Goal: Find specific page/section: Find specific page/section

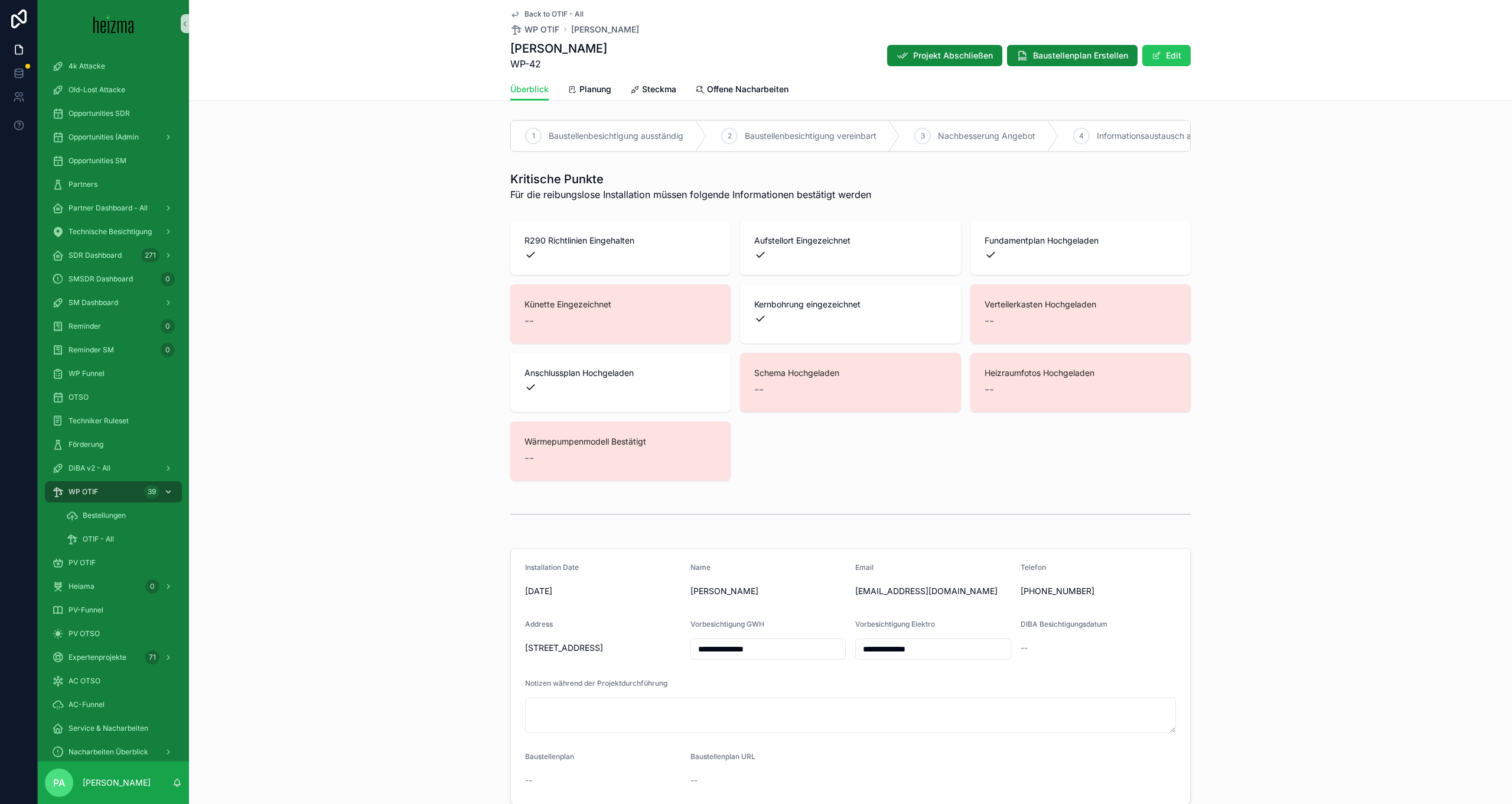
click at [92, 493] on span "WP OTIF" at bounding box center [83, 492] width 30 height 10
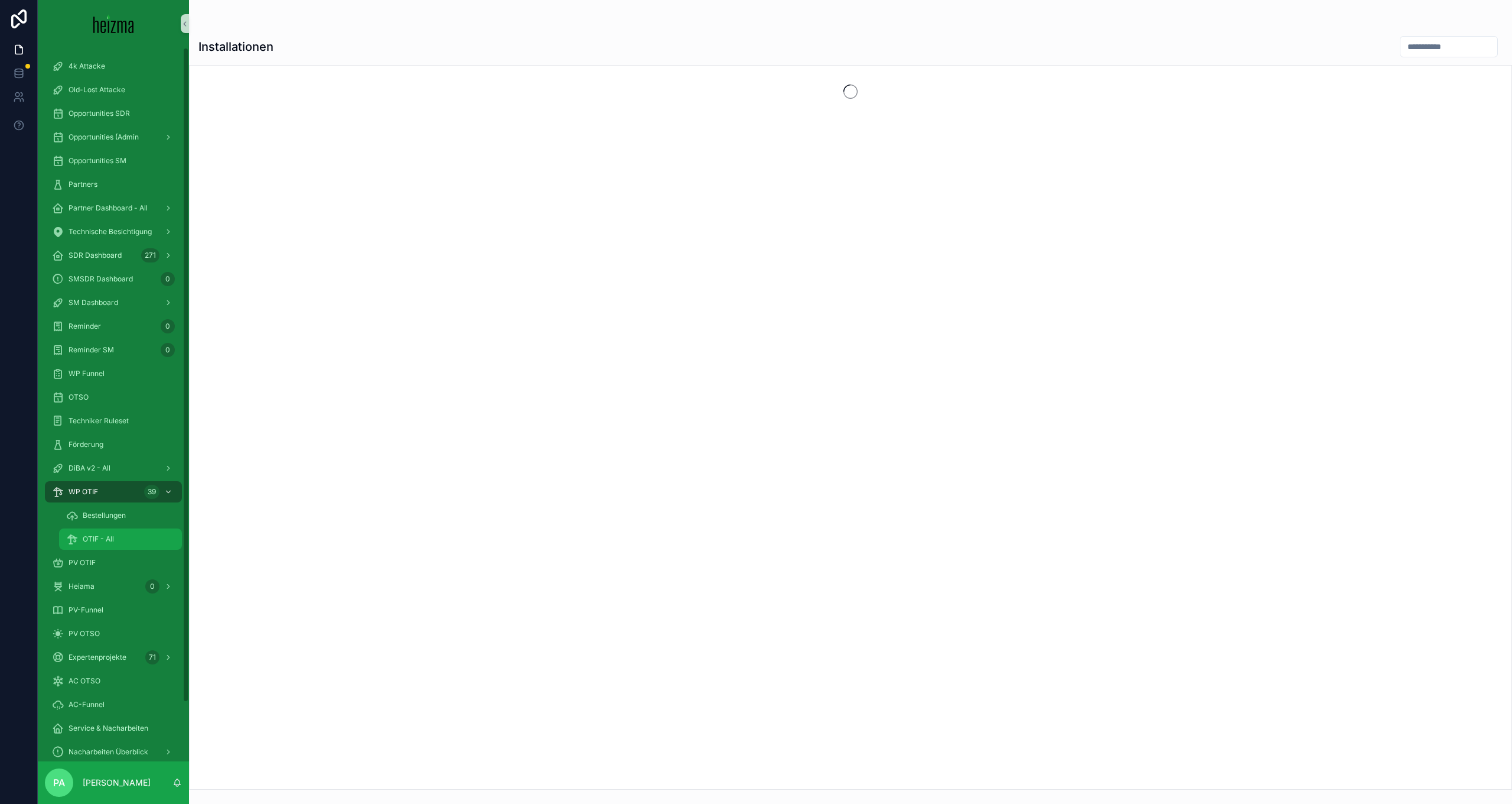
click at [100, 541] on span "OTIF - All" at bounding box center [98, 539] width 31 height 10
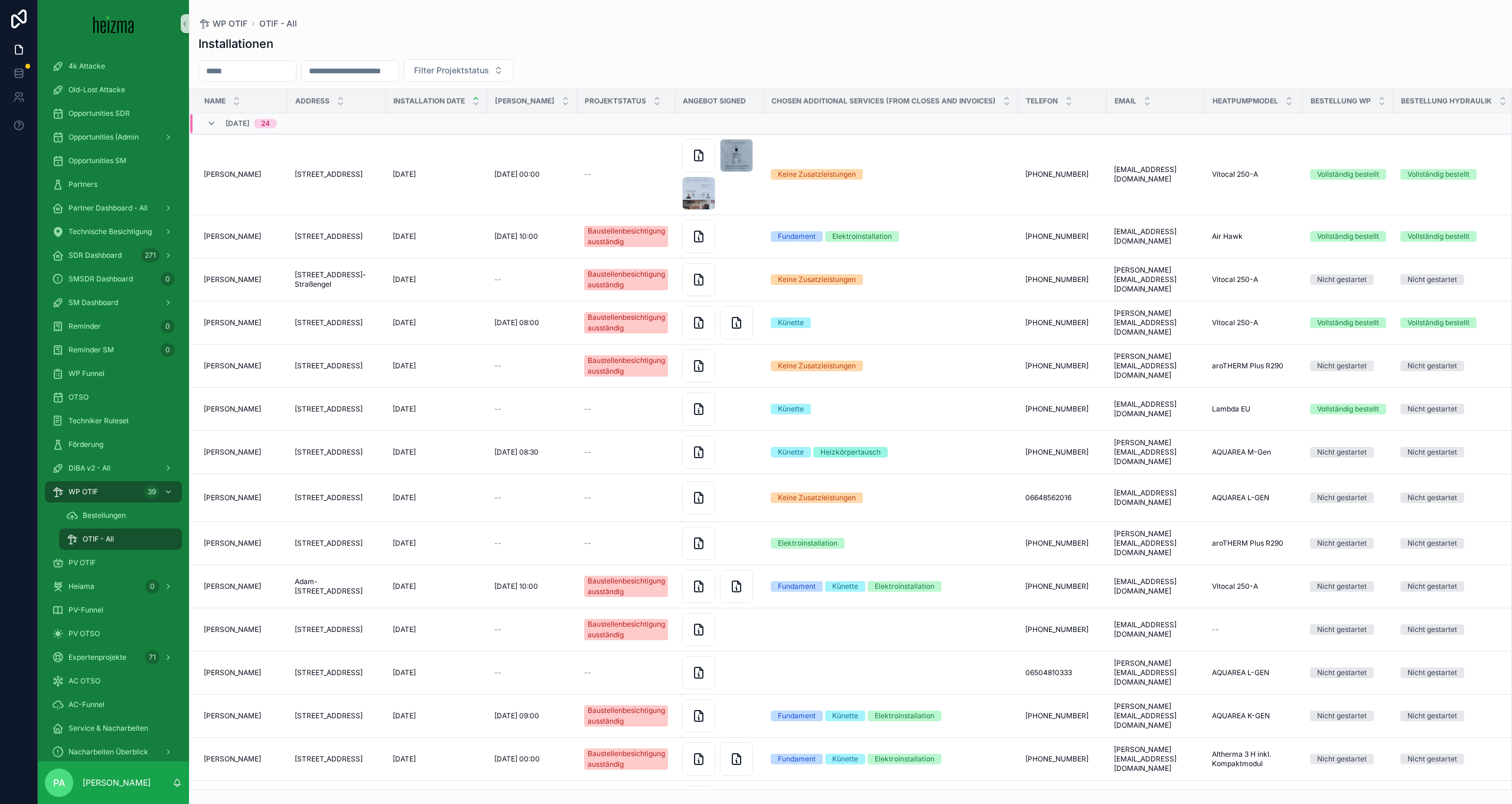
click at [273, 75] on input "scrollable content" at bounding box center [247, 71] width 97 height 17
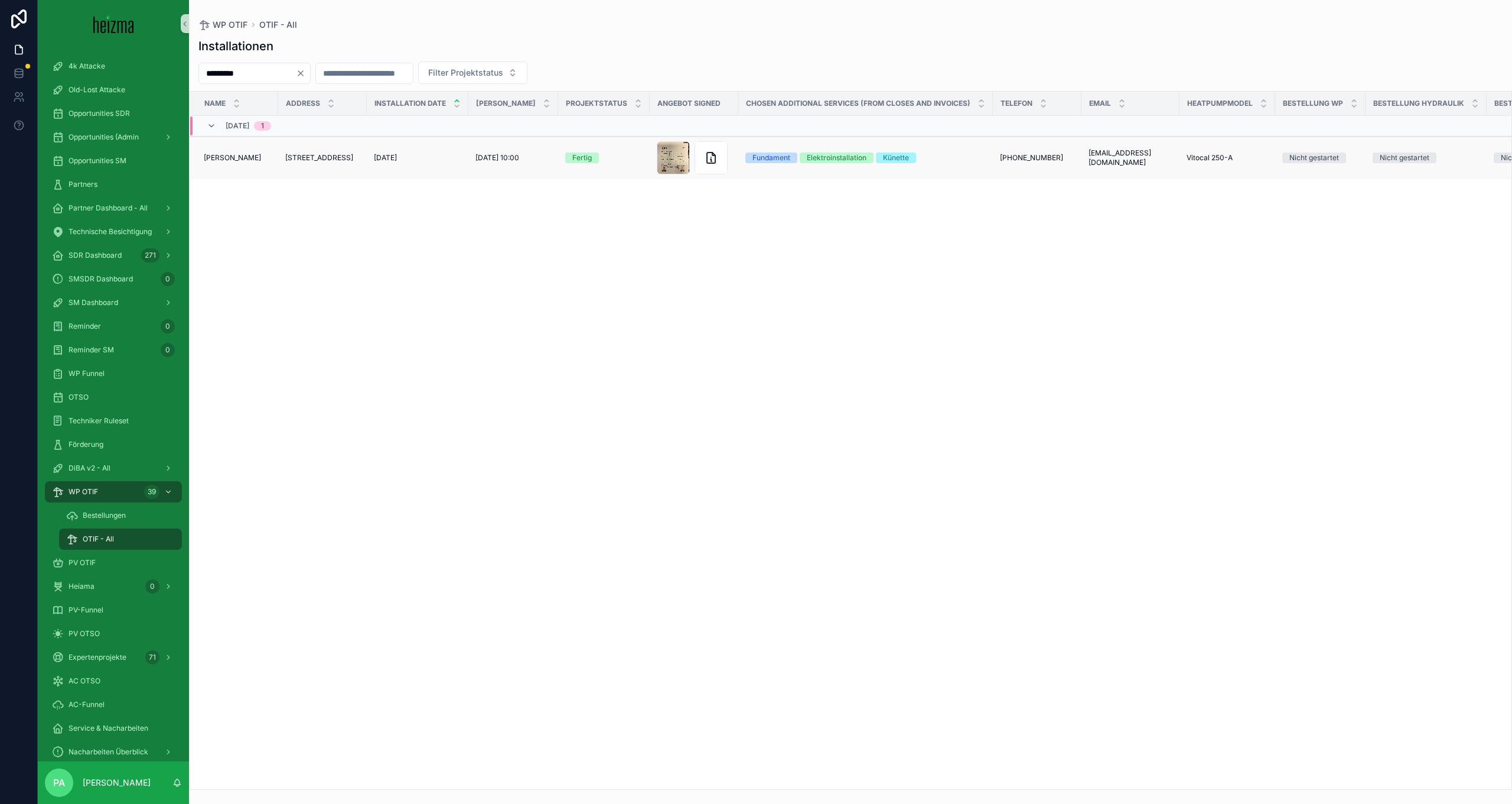
type input "*********"
click at [242, 156] on span "[PERSON_NAME]" at bounding box center [232, 158] width 57 height 10
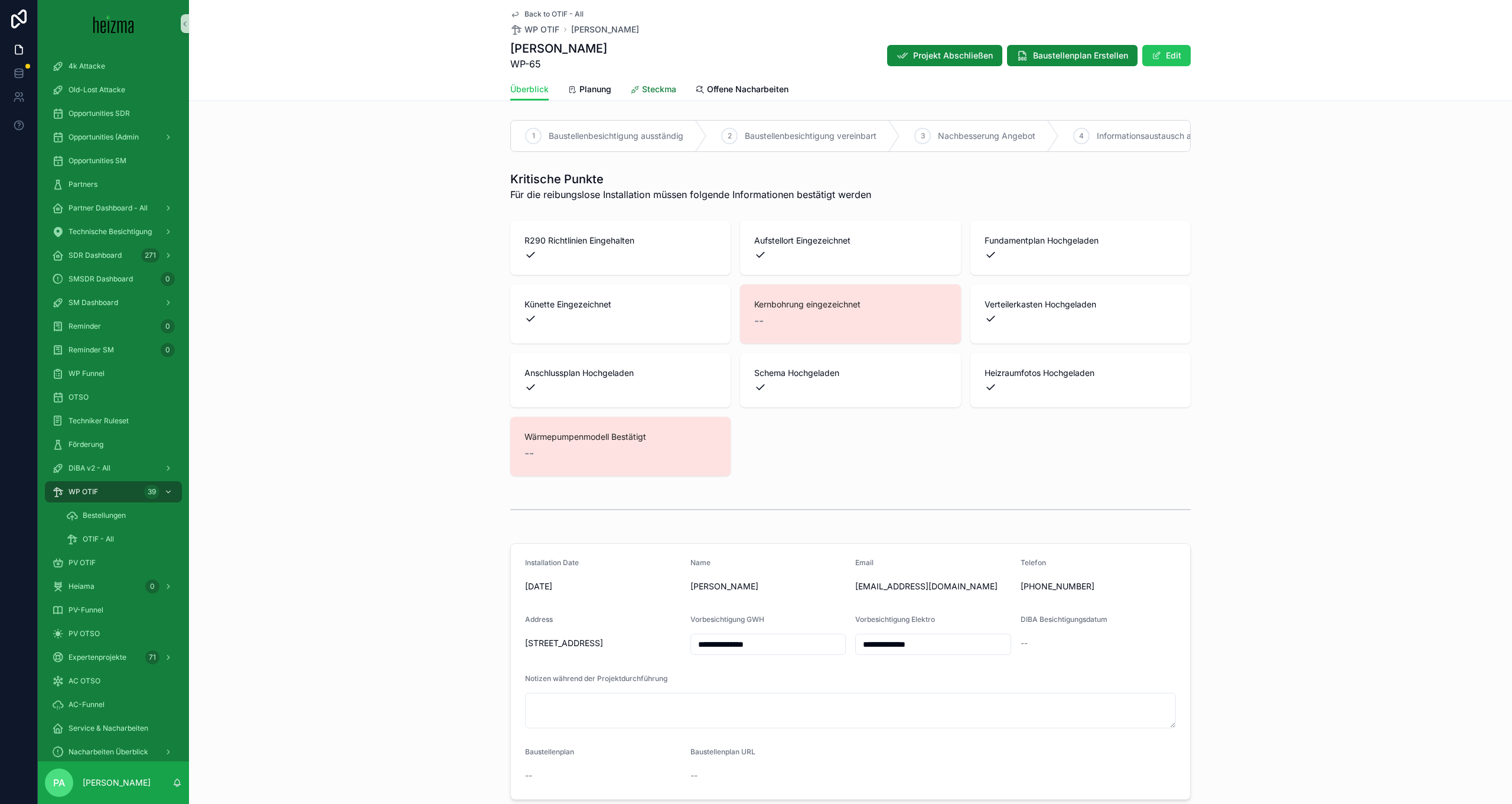
click at [662, 85] on span "Steckma" at bounding box center [660, 89] width 34 height 12
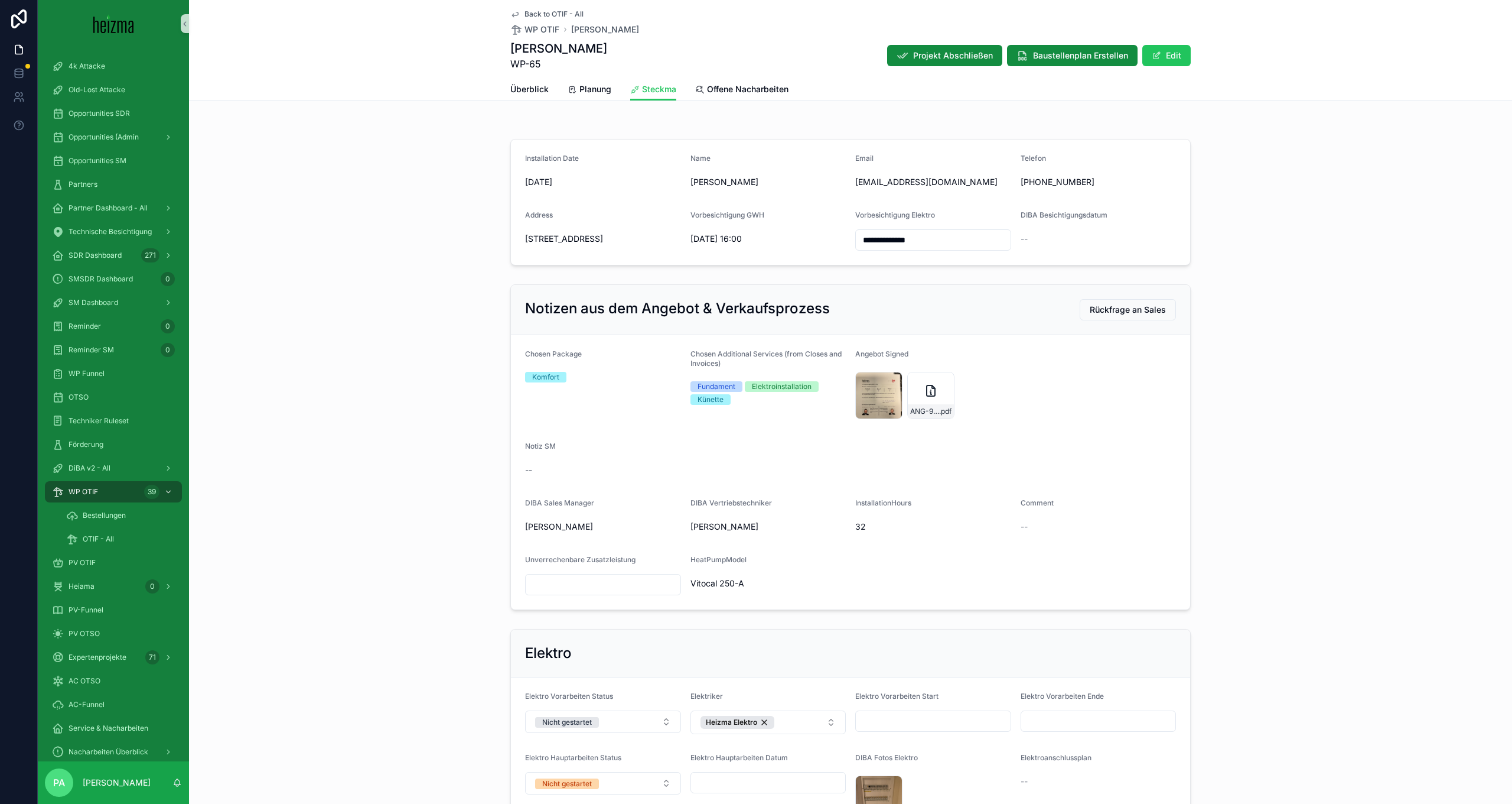
drag, startPoint x: 629, startPoint y: 240, endPoint x: 609, endPoint y: 245, distance: 20.6
click at [609, 245] on div "[STREET_ADDRESS]" at bounding box center [603, 238] width 156 height 19
click at [105, 561] on div "PV OTIF" at bounding box center [114, 562] width 123 height 19
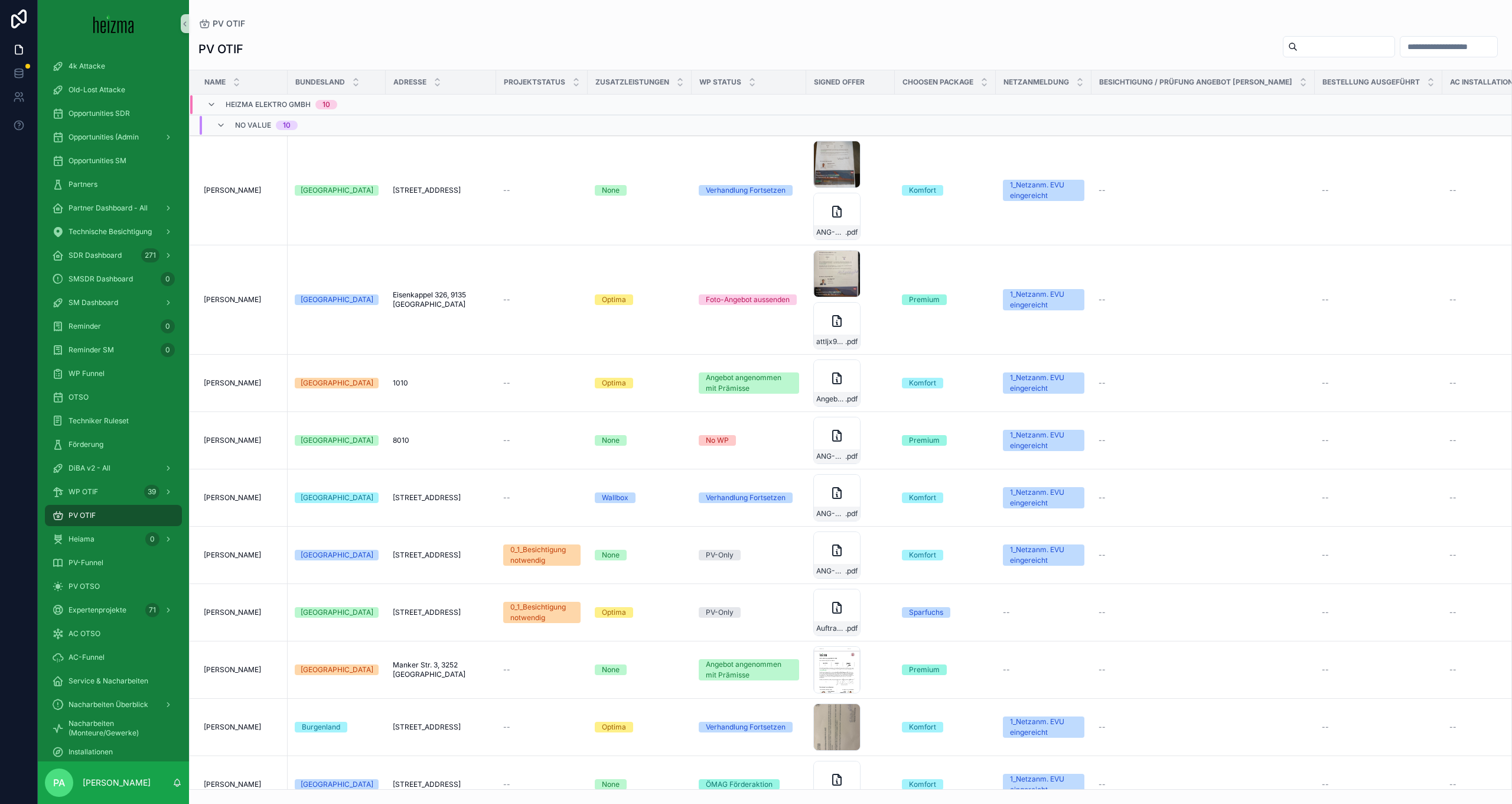
click at [1298, 52] on input "scrollable content" at bounding box center [1346, 47] width 97 height 17
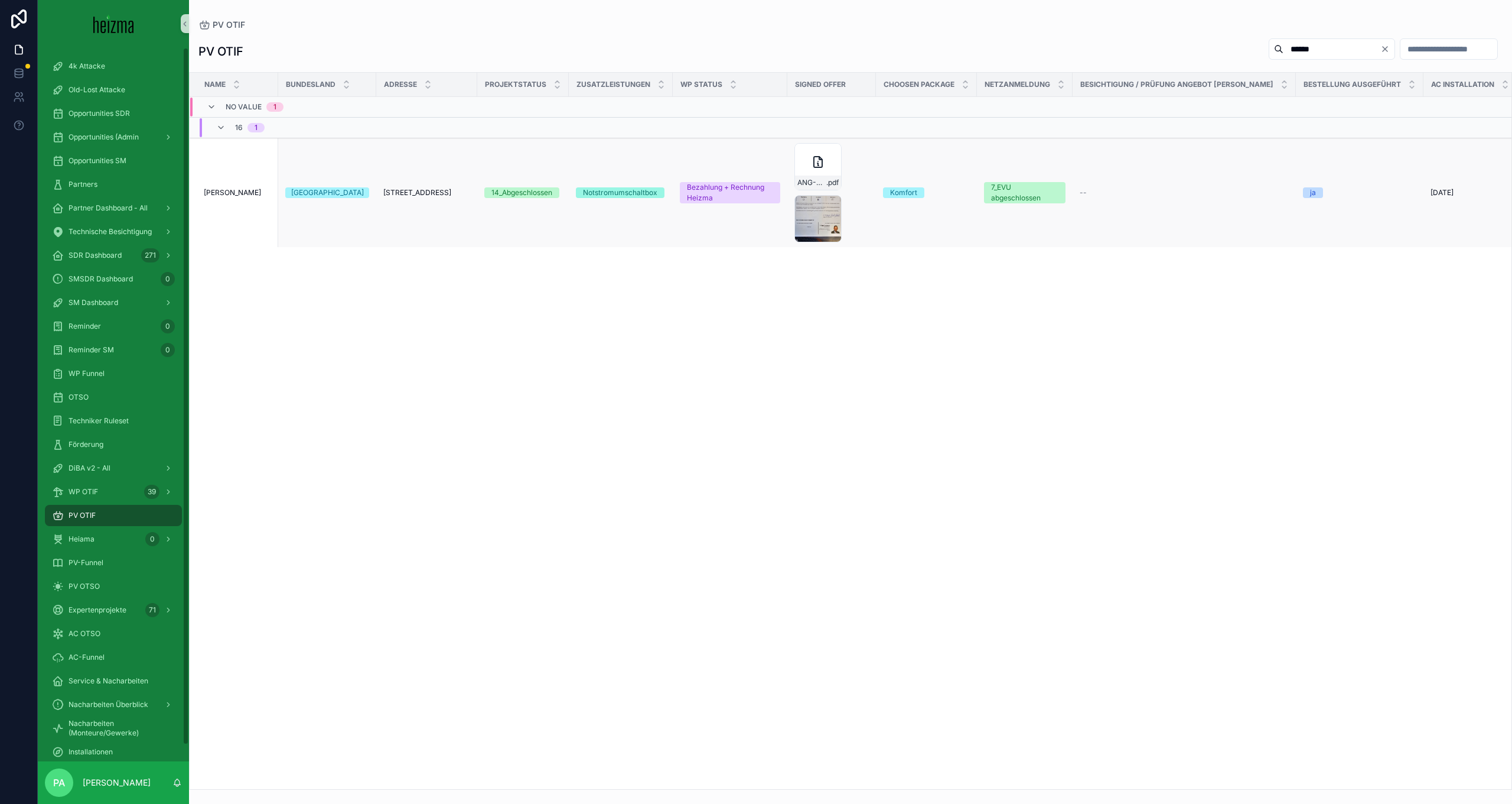
type input "******"
click at [245, 194] on span "[PERSON_NAME]" at bounding box center [232, 193] width 57 height 10
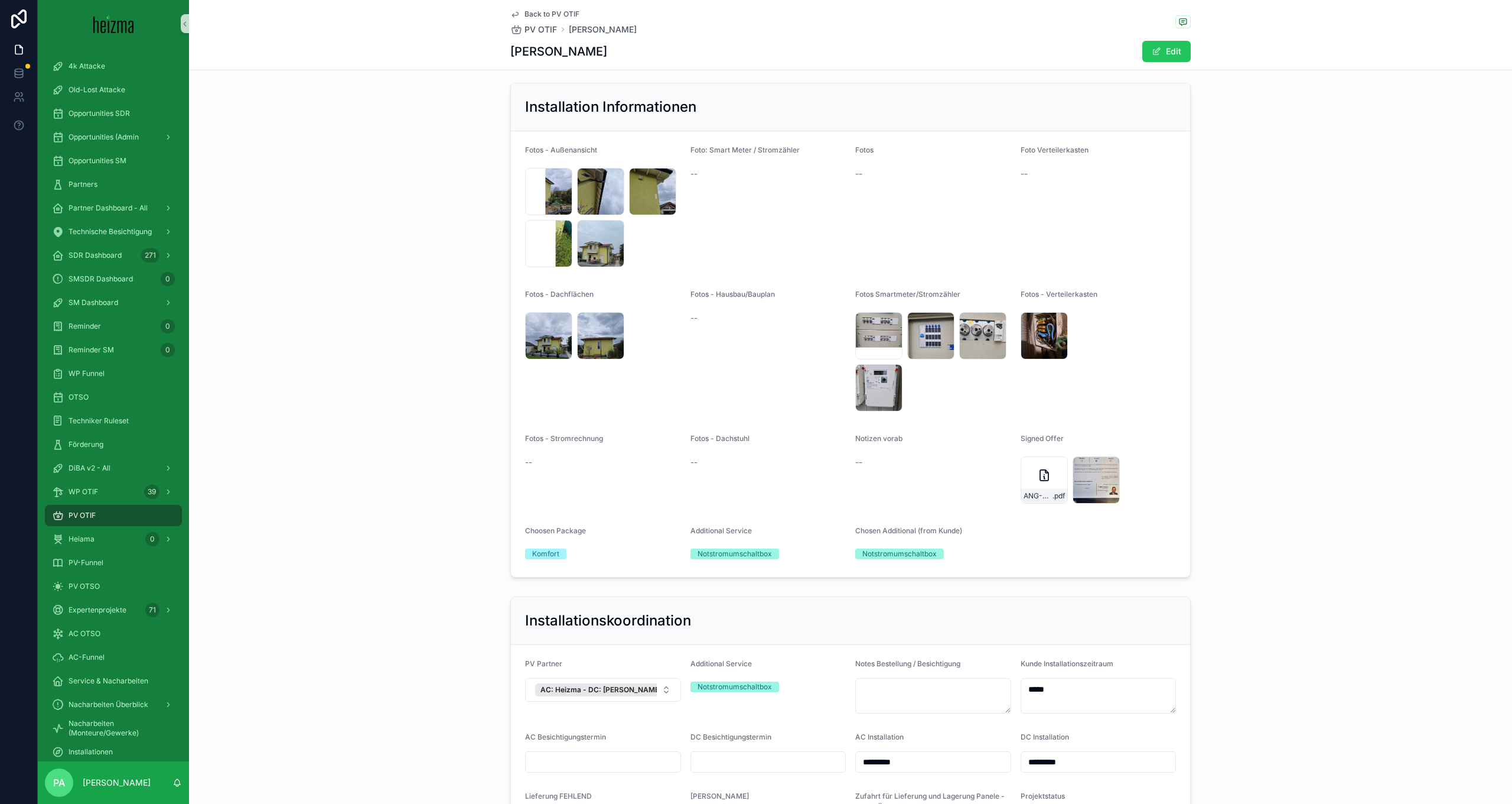
scroll to position [2112, 0]
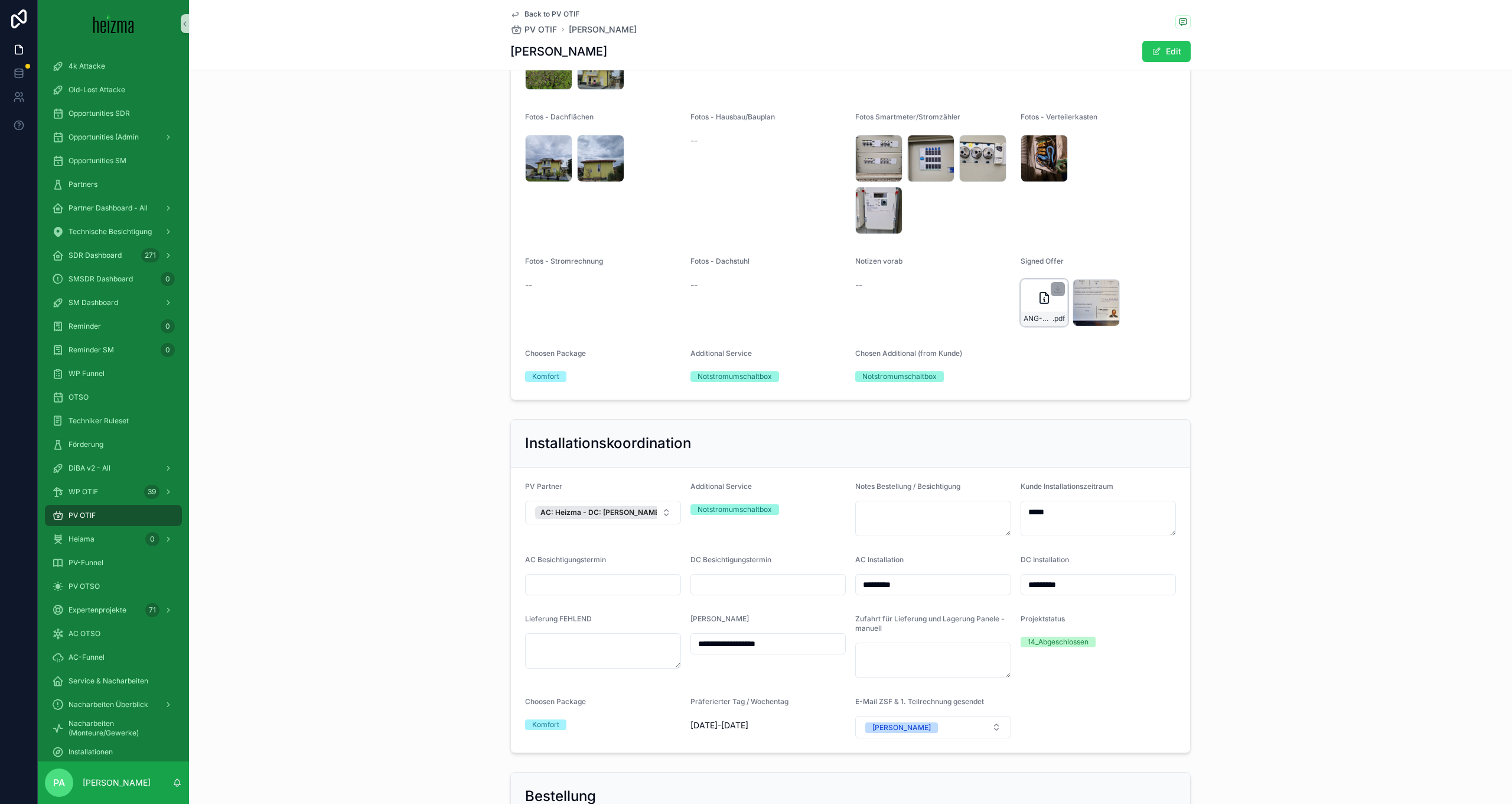
click at [1032, 322] on div "ANG-PV-495-Schertler-2025-03-02 .pdf" at bounding box center [1044, 302] width 48 height 48
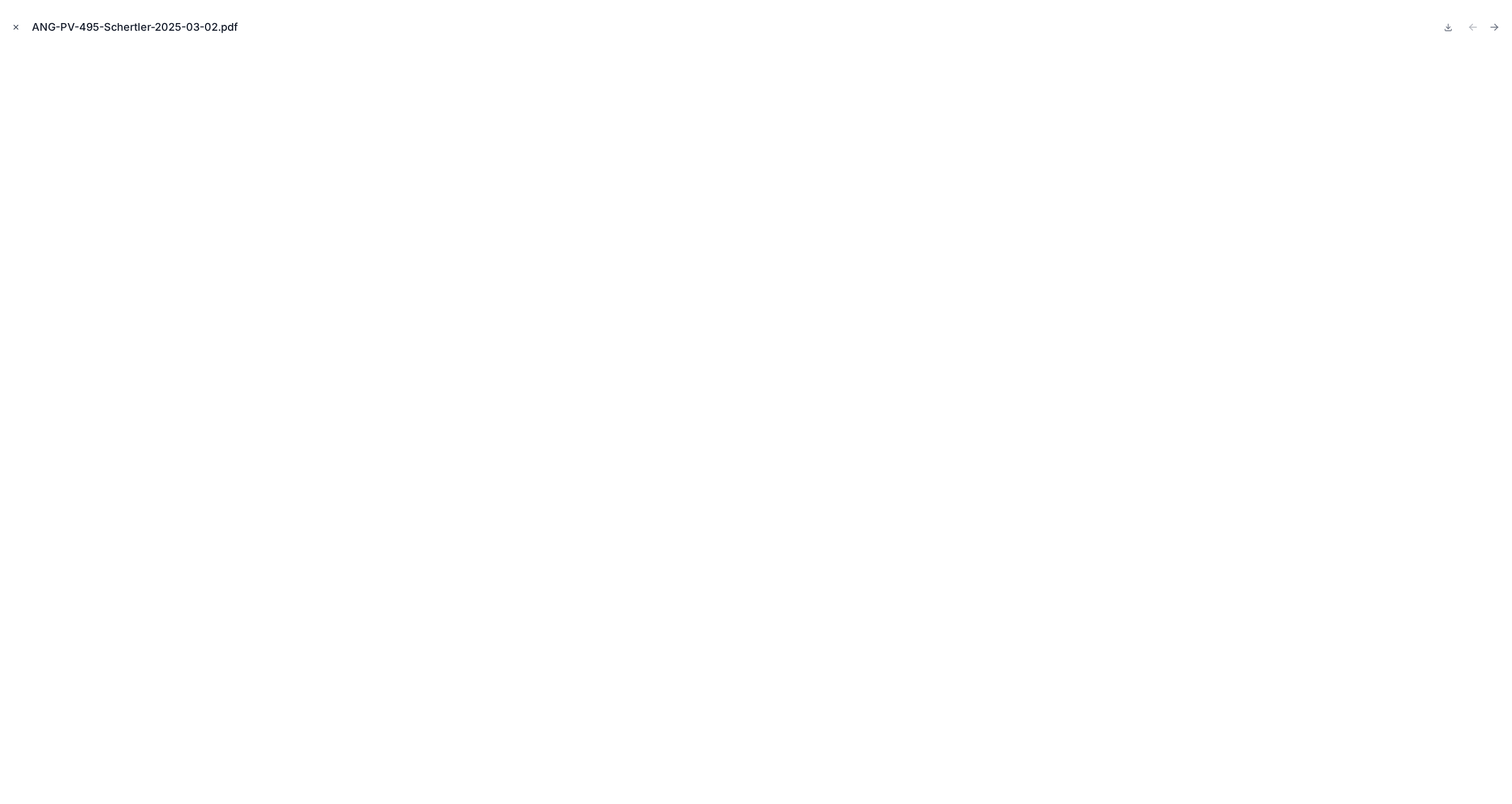
click at [16, 28] on icon "Close modal" at bounding box center [16, 27] width 8 height 8
